Goal: Information Seeking & Learning: Learn about a topic

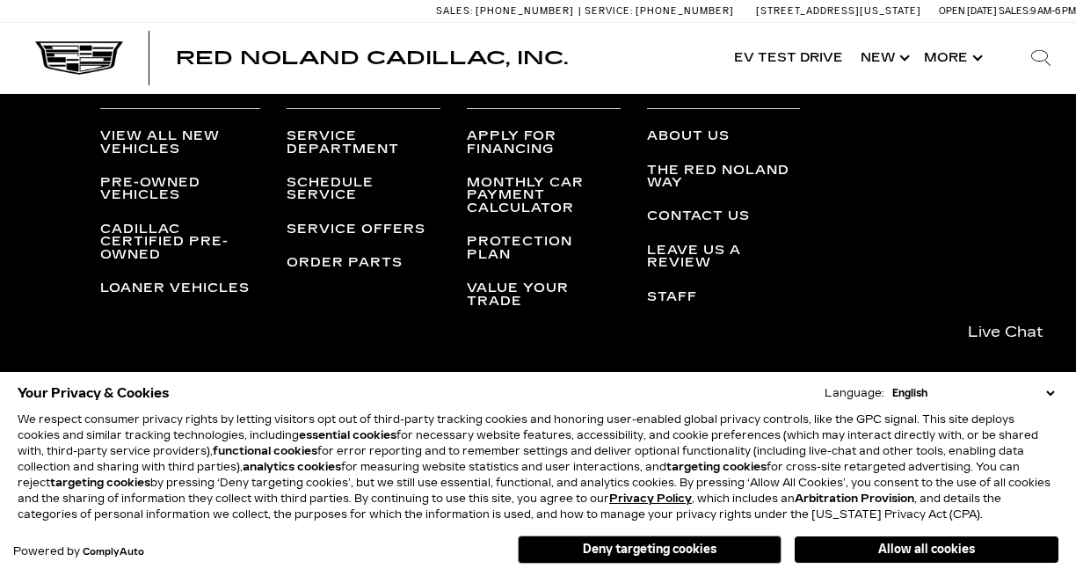
scroll to position [7562, 0]
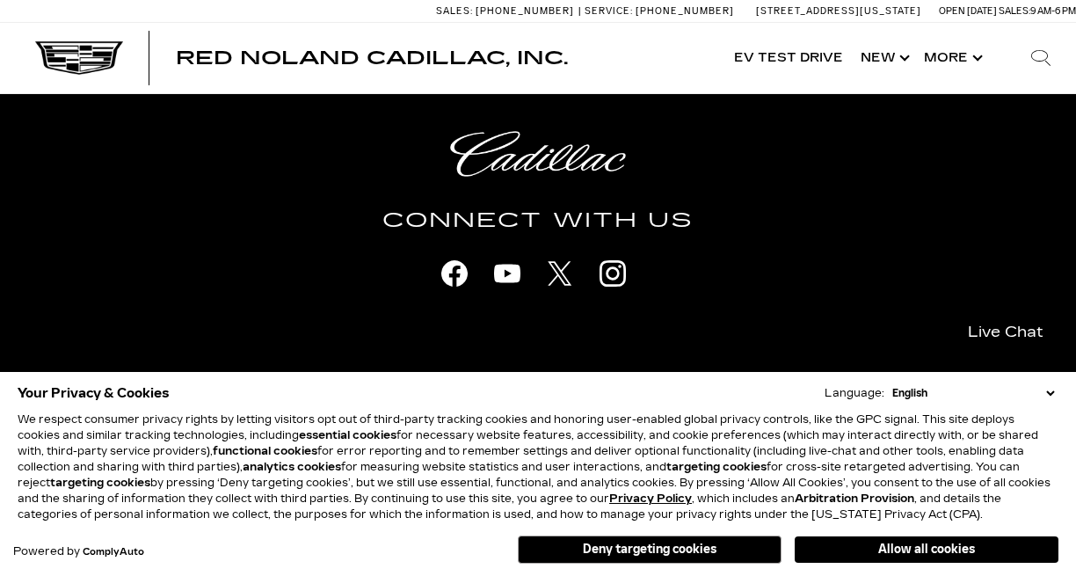
scroll to position [7948, 0]
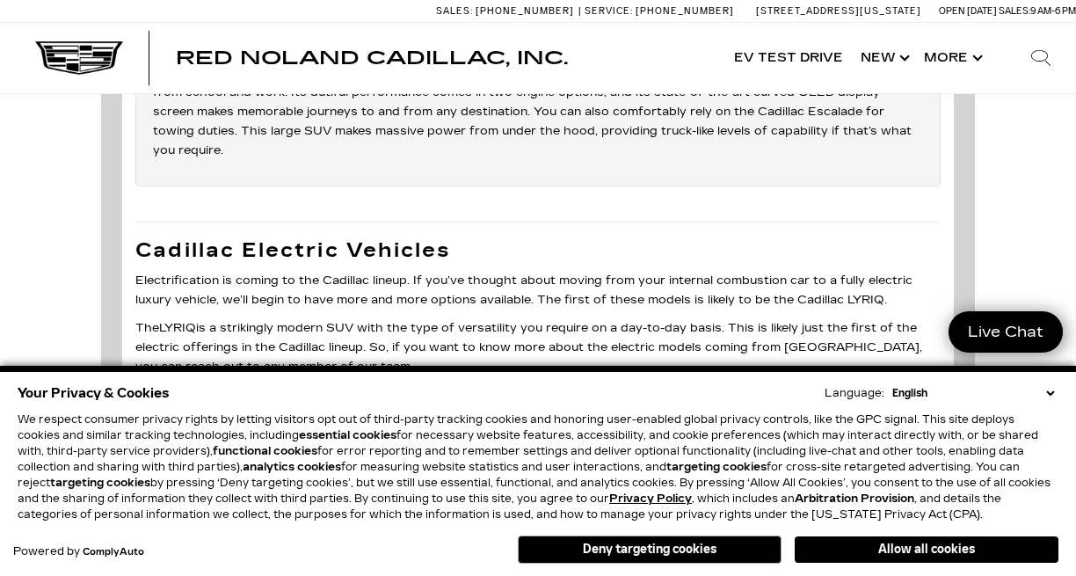
scroll to position [7745, 0]
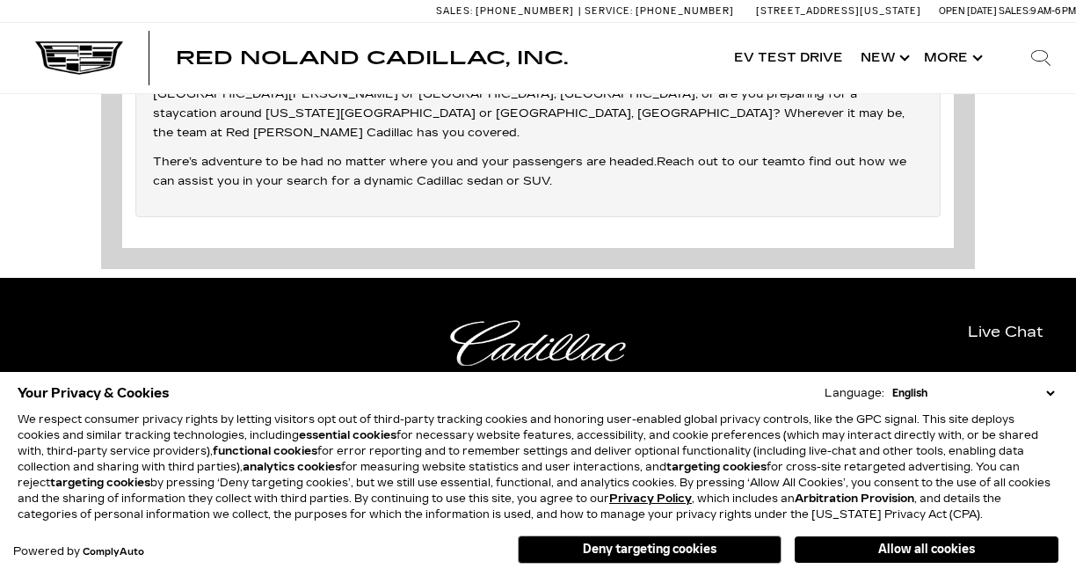
scroll to position [7091, 0]
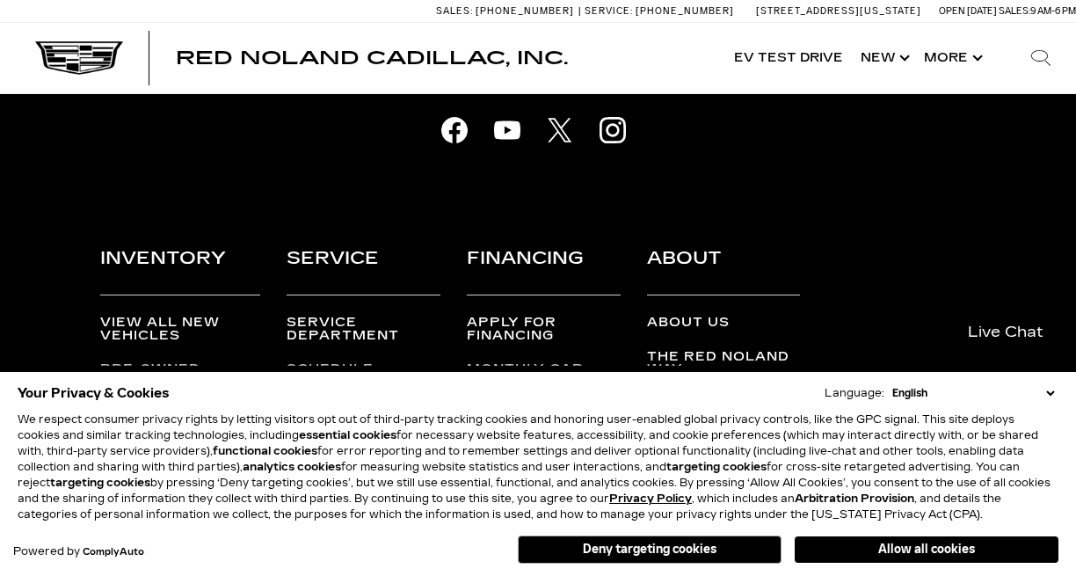
scroll to position [5240, 0]
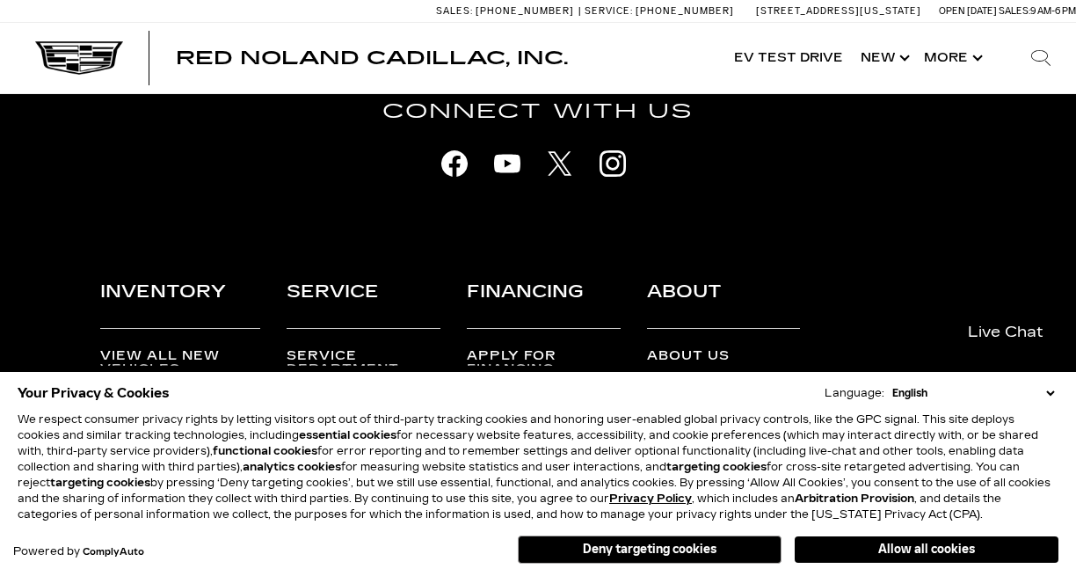
scroll to position [5240, 0]
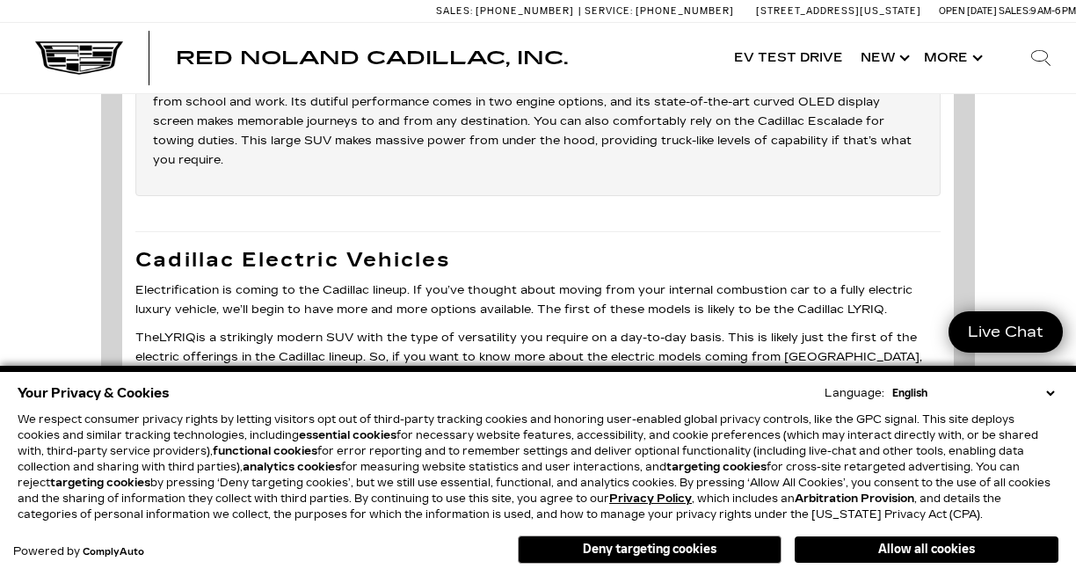
scroll to position [5240, 0]
